Goal: Check status: Check status

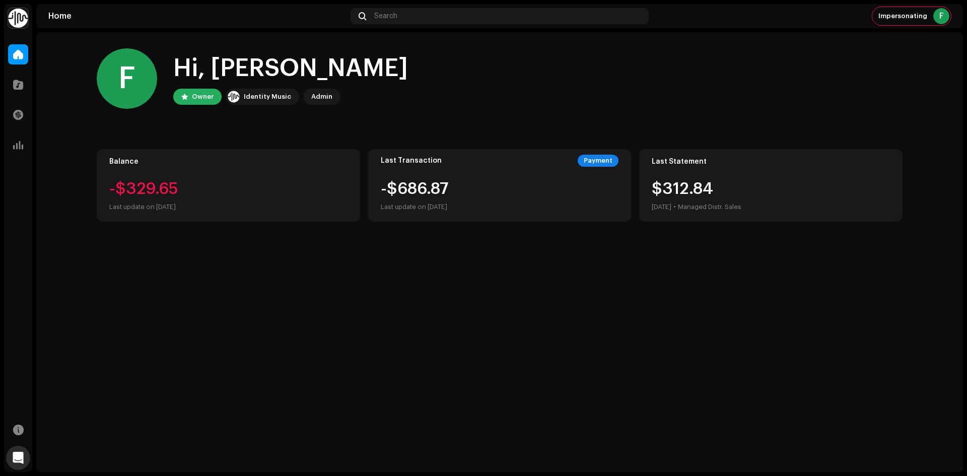
click at [20, 20] on img at bounding box center [18, 18] width 20 height 20
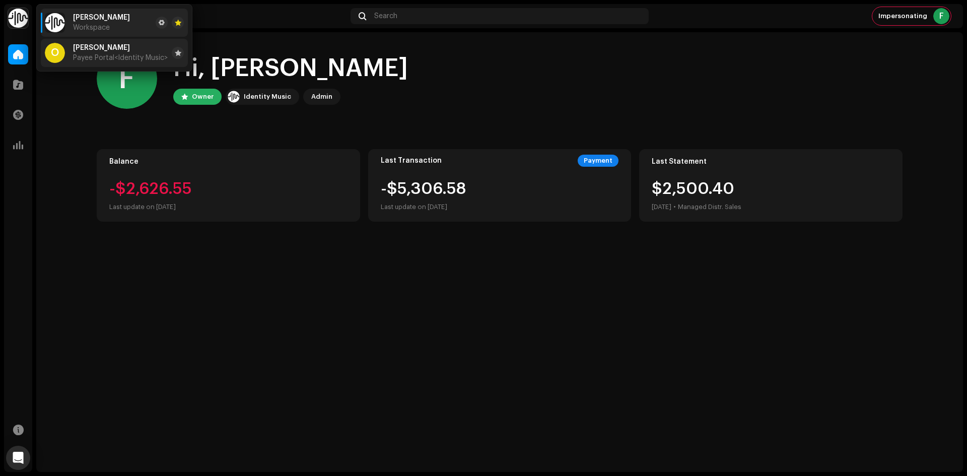
click at [95, 53] on div "[PERSON_NAME] Payee Portal <Identity Music>" at bounding box center [120, 53] width 95 height 18
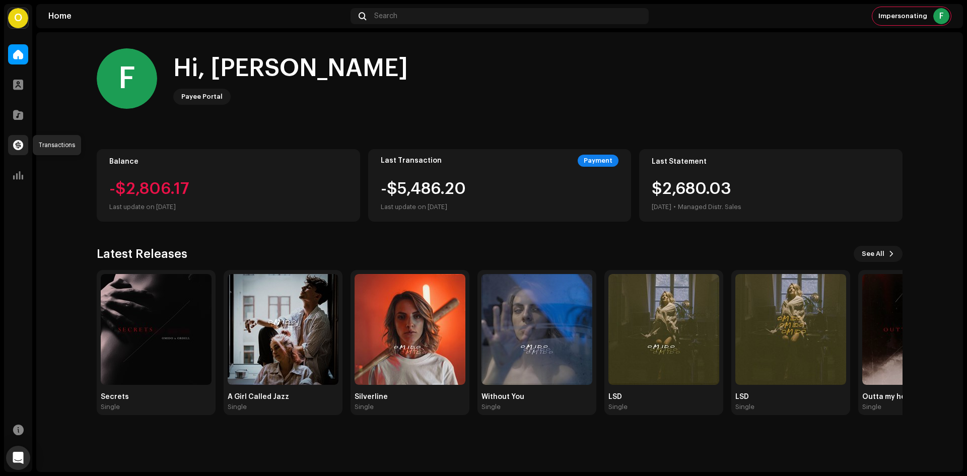
click at [14, 149] on span at bounding box center [18, 145] width 10 height 8
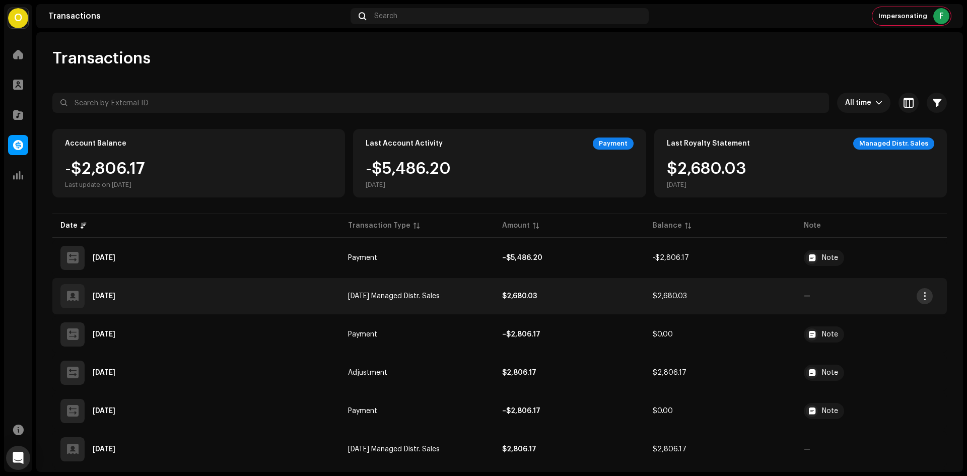
click at [926, 302] on button "button" at bounding box center [925, 296] width 16 height 16
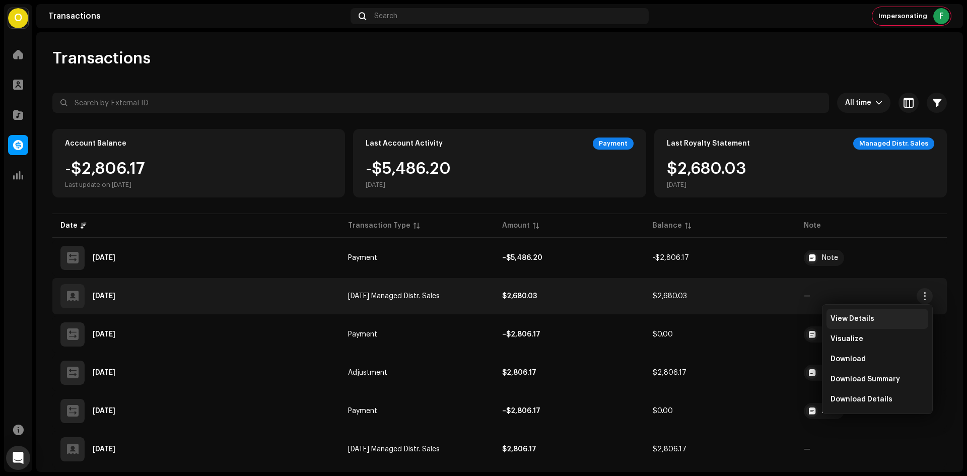
click at [878, 322] on div "View Details" at bounding box center [878, 319] width 94 height 8
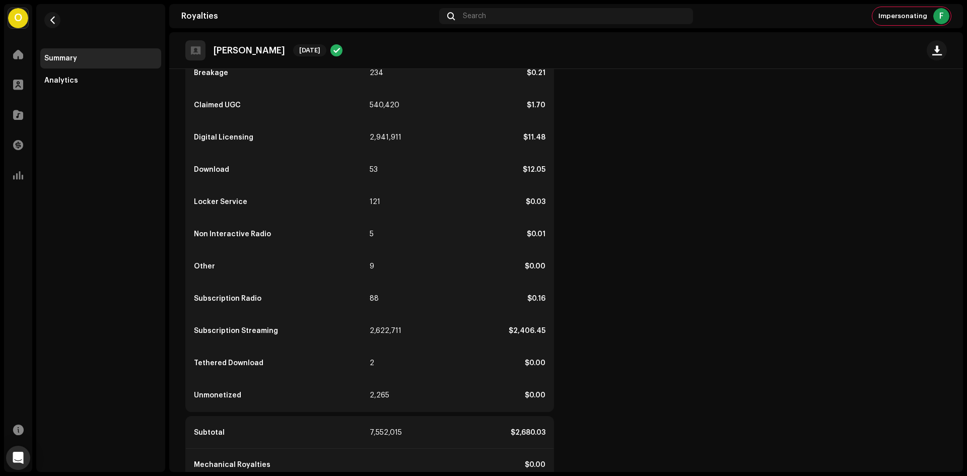
scroll to position [95, 0]
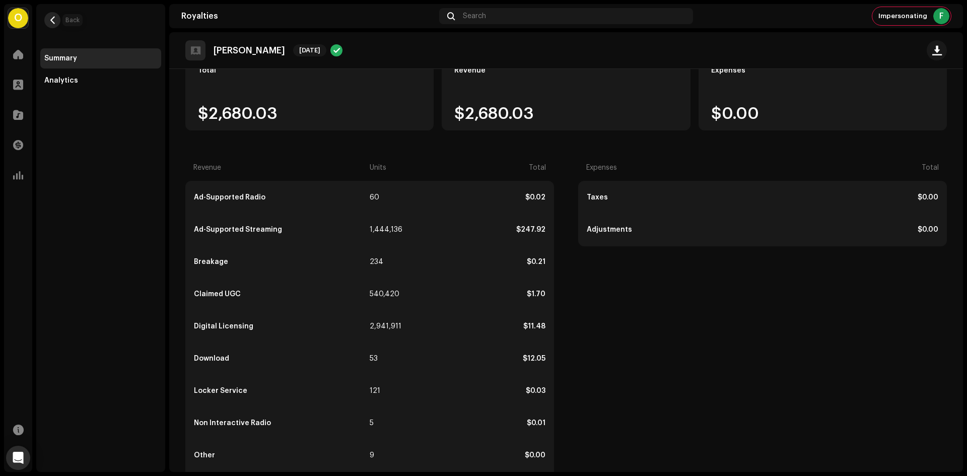
click at [52, 15] on button "button" at bounding box center [52, 20] width 16 height 16
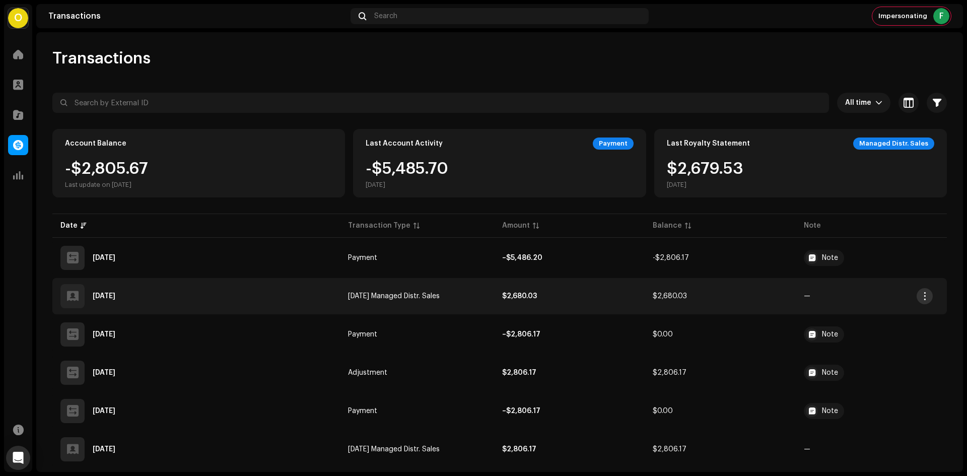
click at [920, 291] on button "button" at bounding box center [925, 296] width 16 height 16
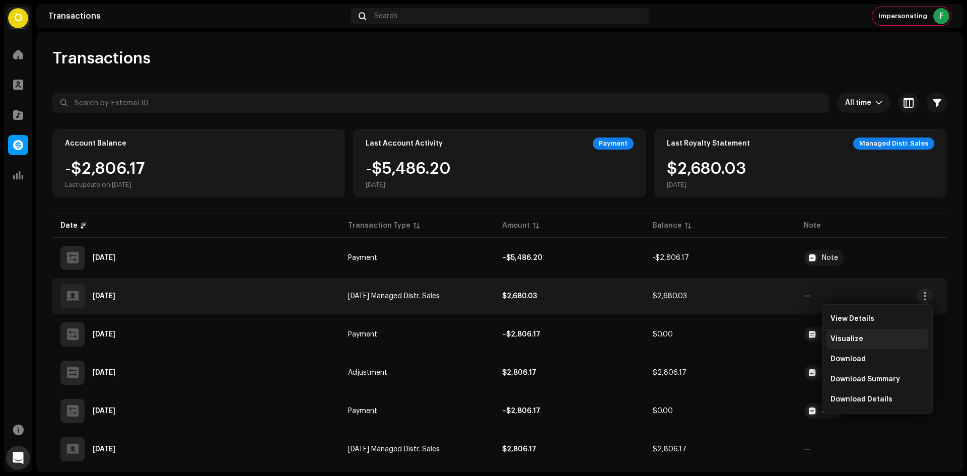
click at [879, 344] on div "Visualize" at bounding box center [878, 339] width 102 height 20
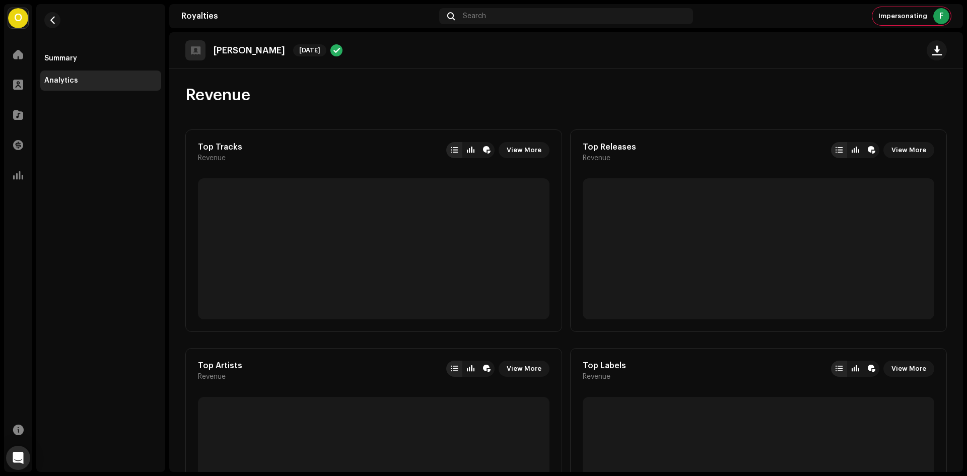
scroll to position [302, 0]
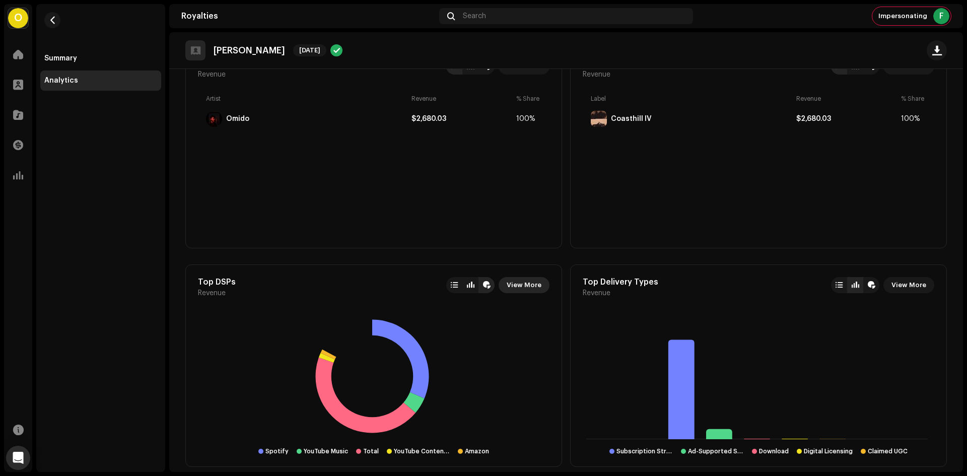
click at [530, 280] on span "View More" at bounding box center [524, 285] width 35 height 20
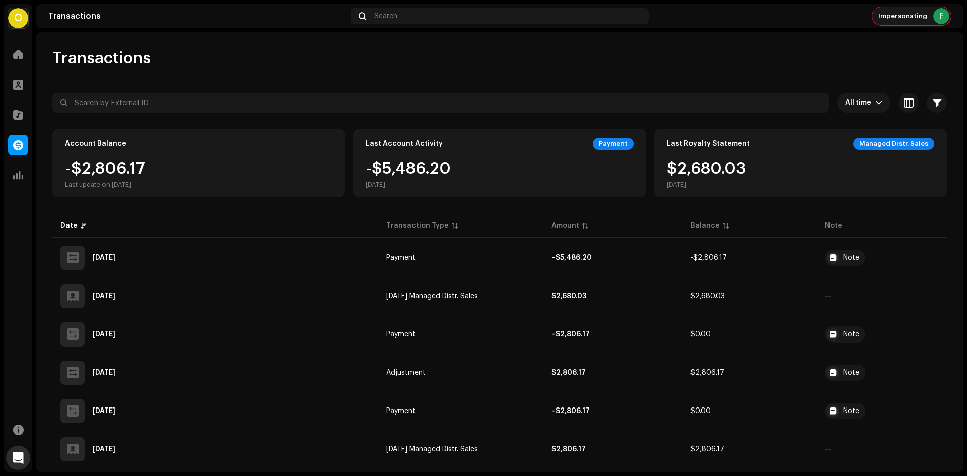
click at [925, 21] on div "Impersonating F" at bounding box center [911, 16] width 79 height 18
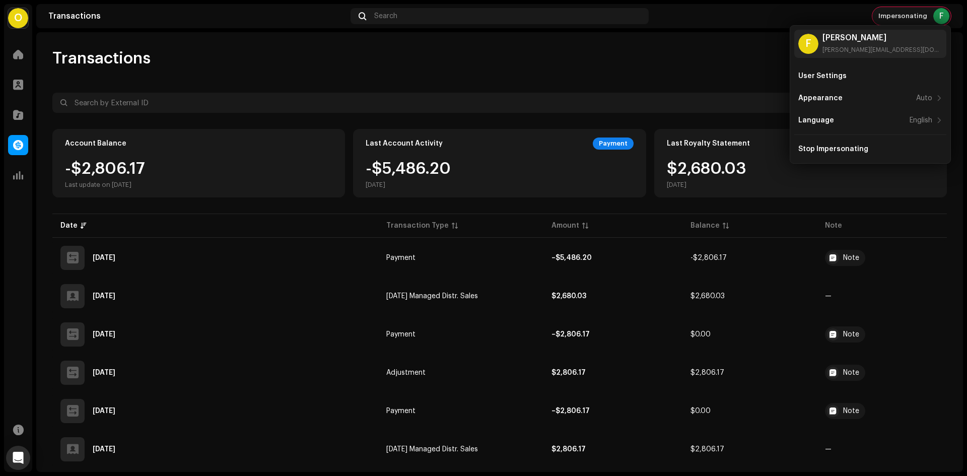
click at [925, 20] on div "Impersonating F" at bounding box center [911, 16] width 79 height 18
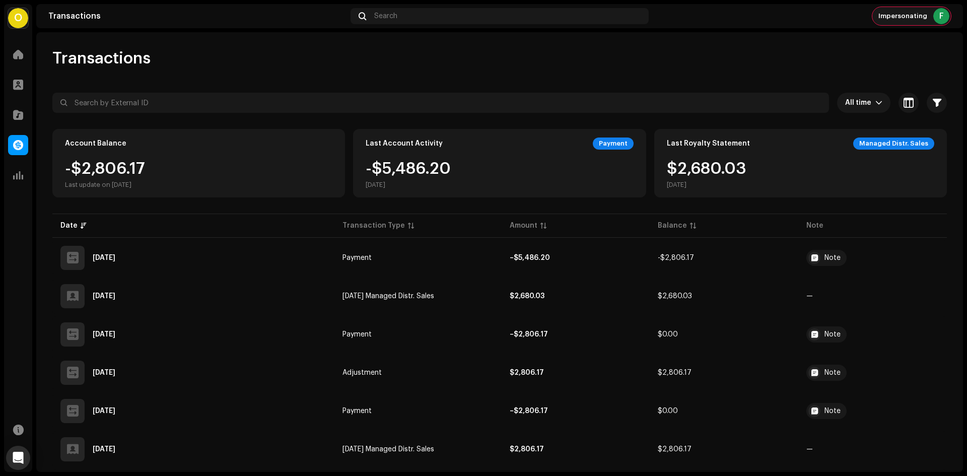
click at [896, 16] on span "Impersonating" at bounding box center [902, 16] width 49 height 8
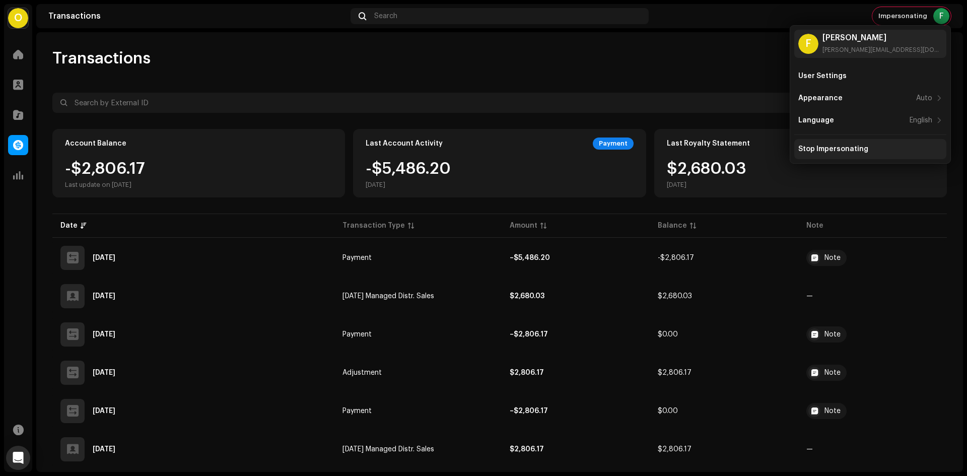
click at [863, 150] on div "Stop Impersonating" at bounding box center [833, 149] width 70 height 8
